Goal: Information Seeking & Learning: Learn about a topic

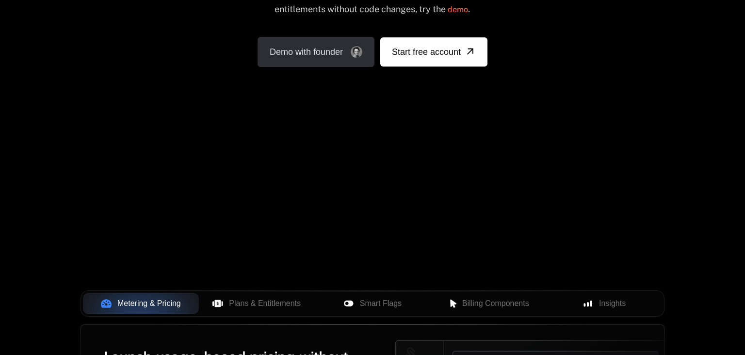
scroll to position [307, 0]
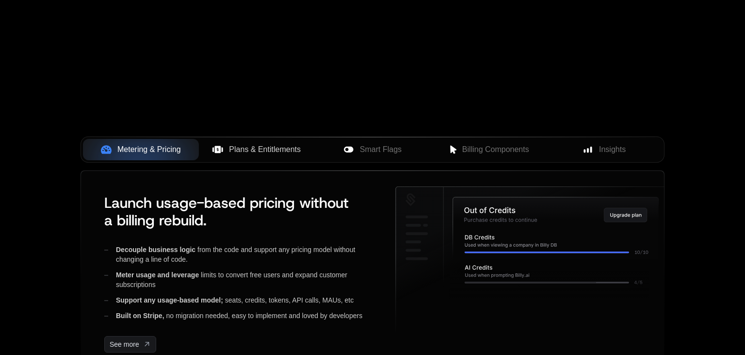
click at [288, 149] on span "Plans & Entitlements" at bounding box center [265, 150] width 72 height 12
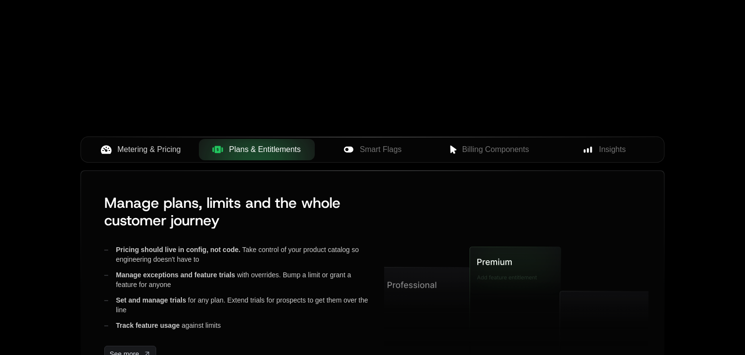
click at [181, 148] on div "Metering & Pricing" at bounding box center [141, 150] width 100 height 12
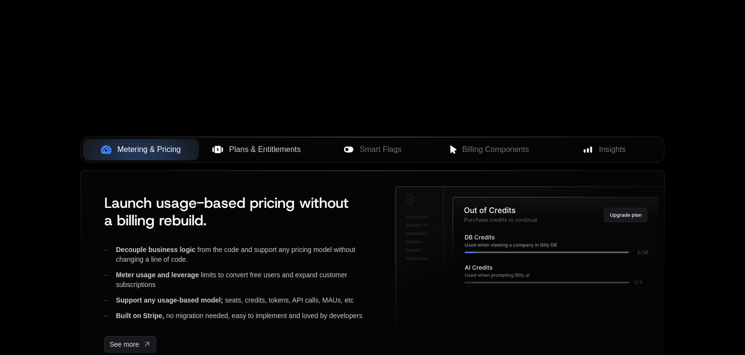
click at [285, 146] on span "Plans & Entitlements" at bounding box center [265, 150] width 72 height 12
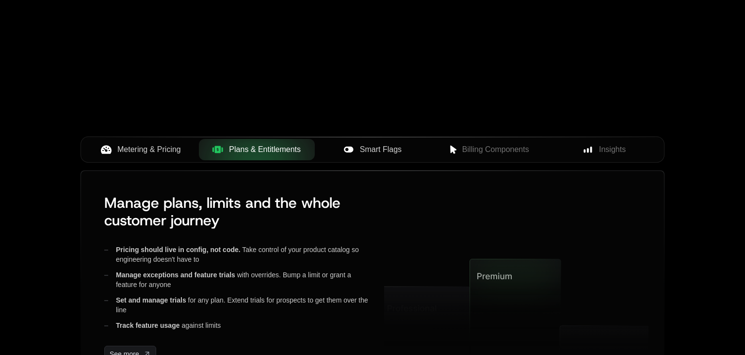
click at [383, 148] on span "Smart Flags" at bounding box center [381, 150] width 42 height 12
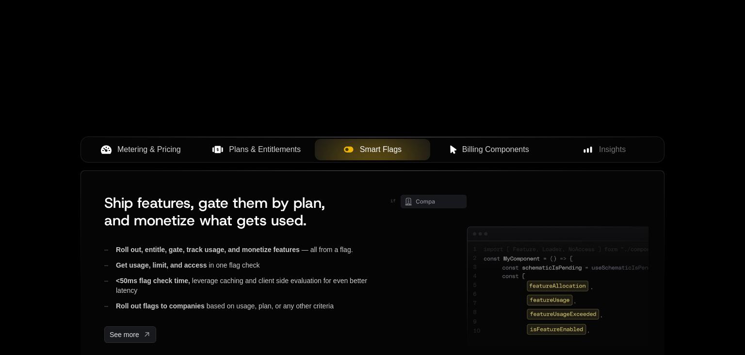
click at [517, 148] on span "Billing Components" at bounding box center [495, 150] width 67 height 12
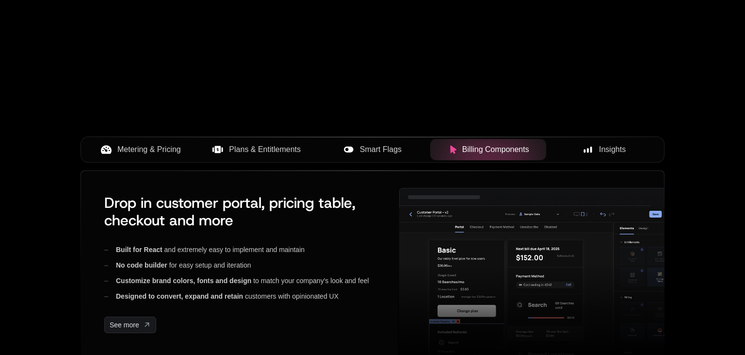
click at [608, 149] on span "Insights" at bounding box center [612, 150] width 27 height 12
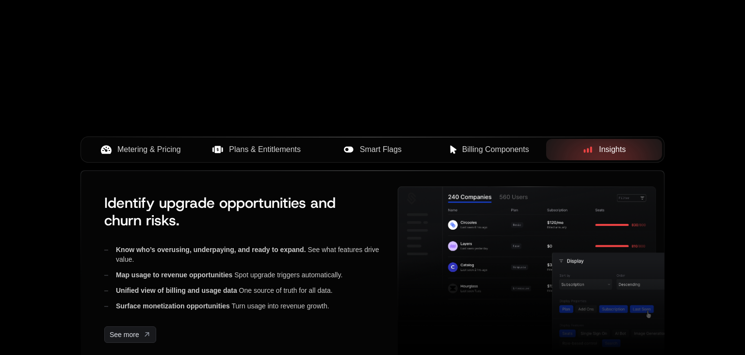
click at [110, 141] on button "Metering & Pricing" at bounding box center [141, 149] width 116 height 21
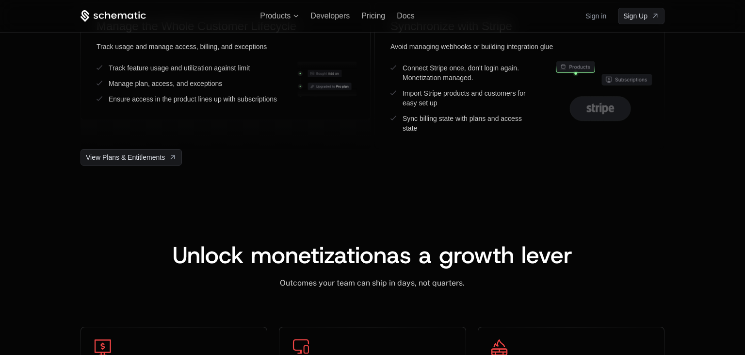
scroll to position [1844, 0]
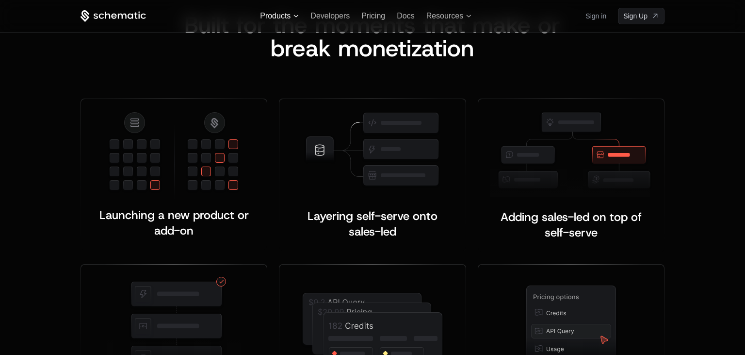
click at [283, 15] on span "Products" at bounding box center [275, 16] width 31 height 9
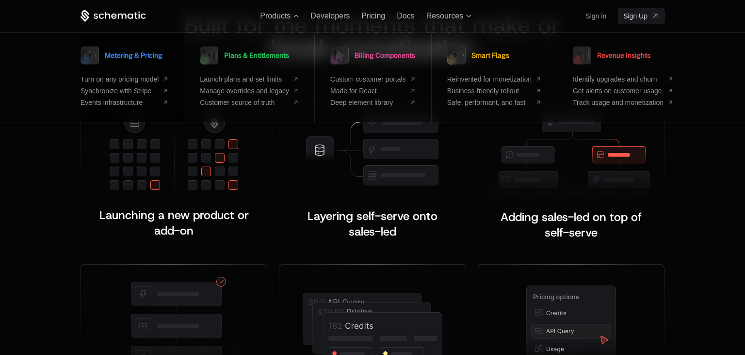
click at [123, 65] on link "Metering & Pricing" at bounding box center [122, 55] width 82 height 24
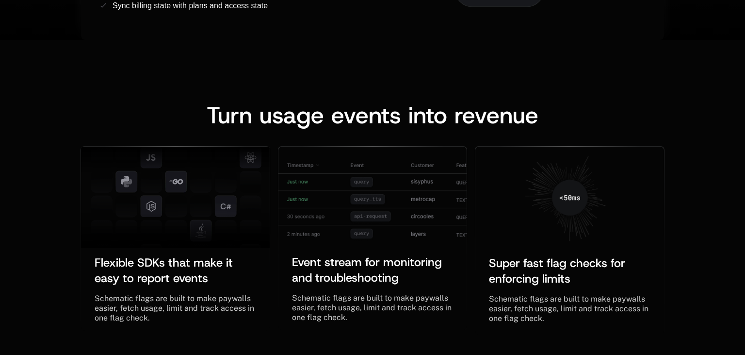
scroll to position [615, 0]
